Goal: Navigation & Orientation: Find specific page/section

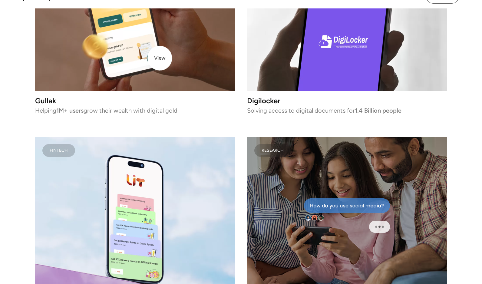
scroll to position [1120, 0]
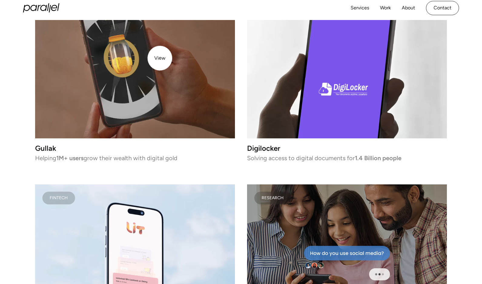
click at [160, 58] on video at bounding box center [135, 60] width 200 height 158
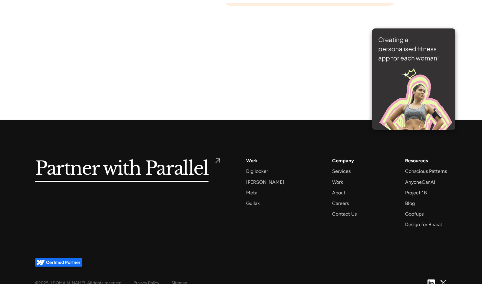
scroll to position [4274, 0]
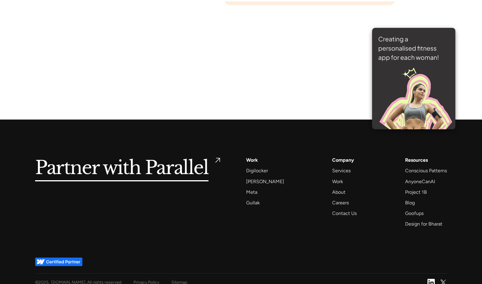
click at [427, 75] on img at bounding box center [413, 79] width 83 height 102
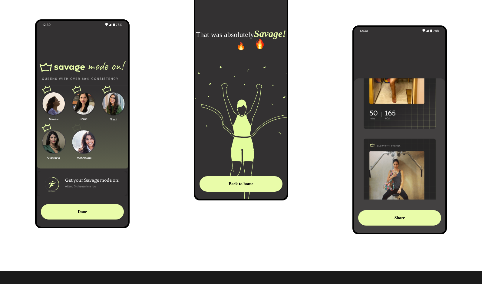
click at [229, 184] on div "Back to home" at bounding box center [241, 184] width 74 height 6
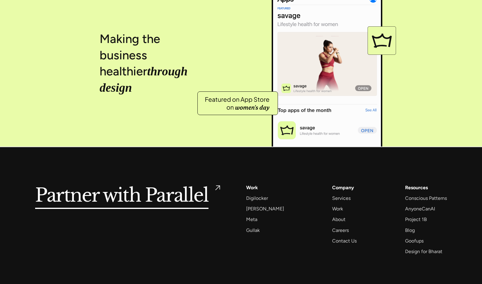
scroll to position [2483, 0]
